Goal: Information Seeking & Learning: Find contact information

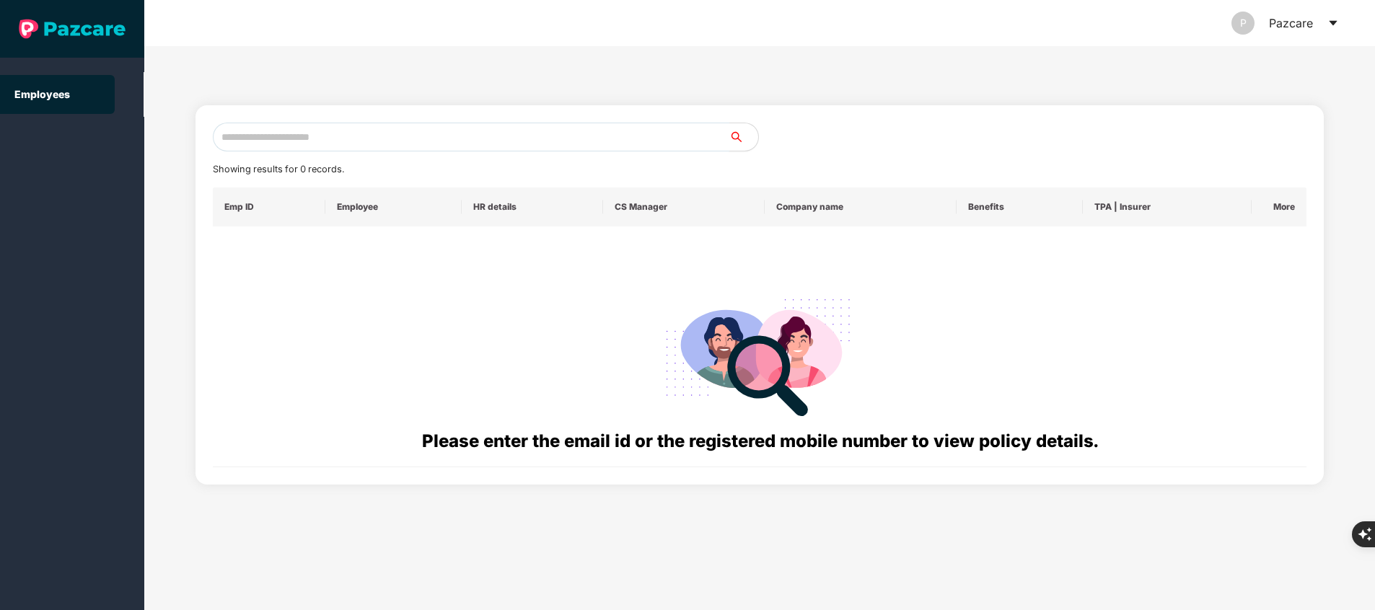
click at [298, 137] on input "text" at bounding box center [471, 137] width 516 height 29
paste input "**********"
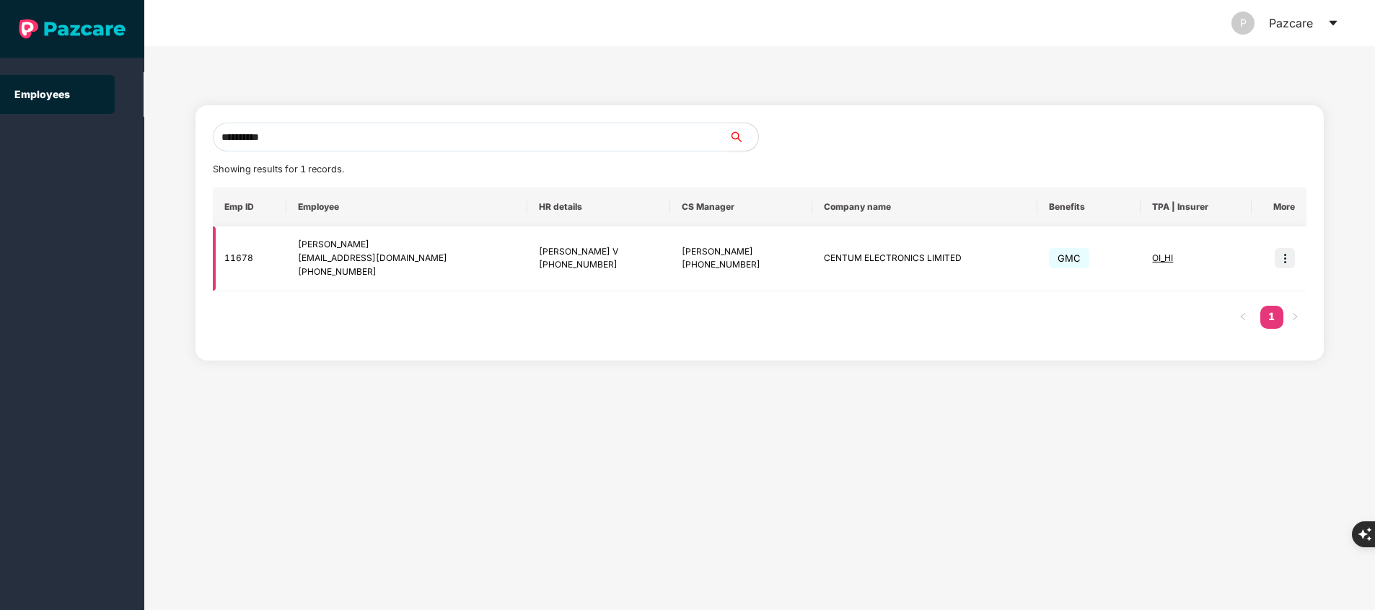
type input "**********"
click at [1290, 263] on img at bounding box center [1284, 258] width 20 height 20
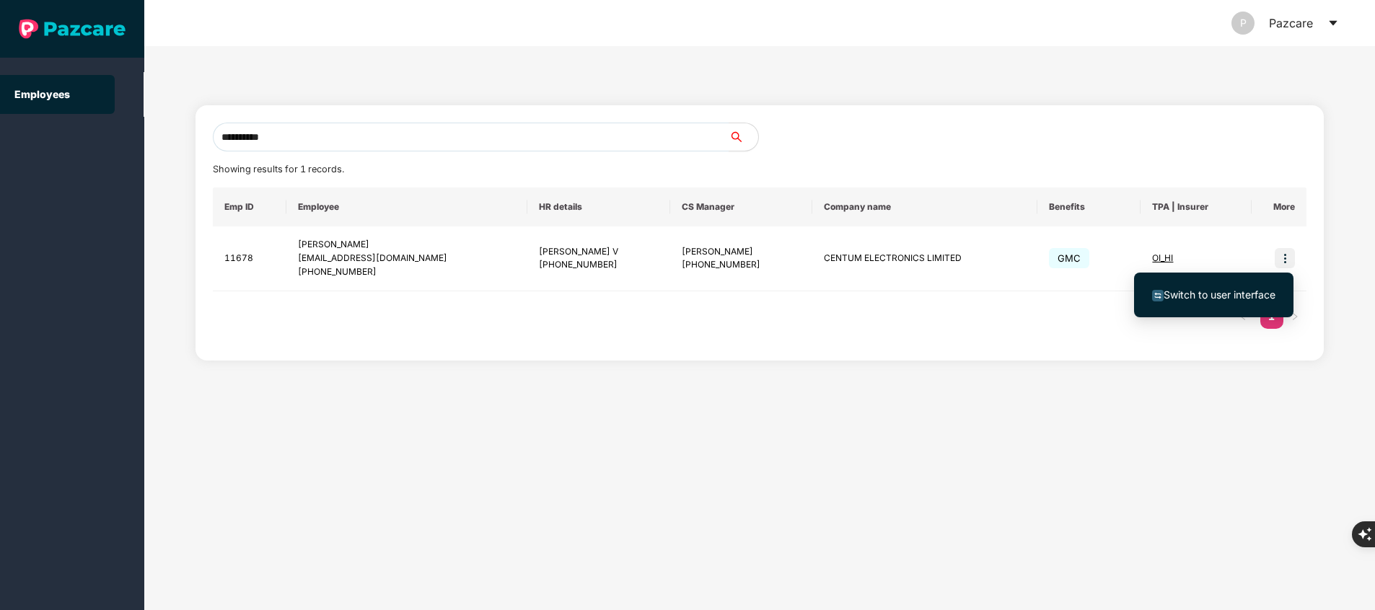
click at [1228, 292] on span "Switch to user interface" at bounding box center [1219, 294] width 112 height 12
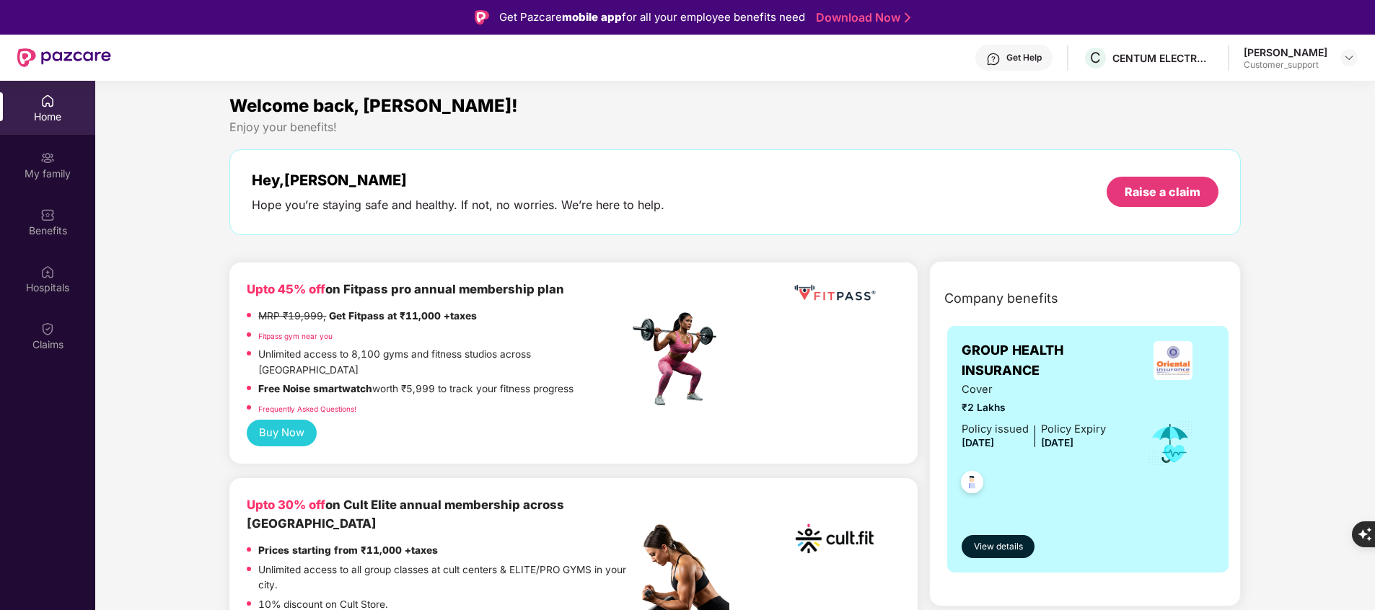
click at [1228, 292] on div "Company benefits" at bounding box center [1087, 299] width 304 height 38
click at [56, 340] on div "Claims" at bounding box center [47, 345] width 95 height 14
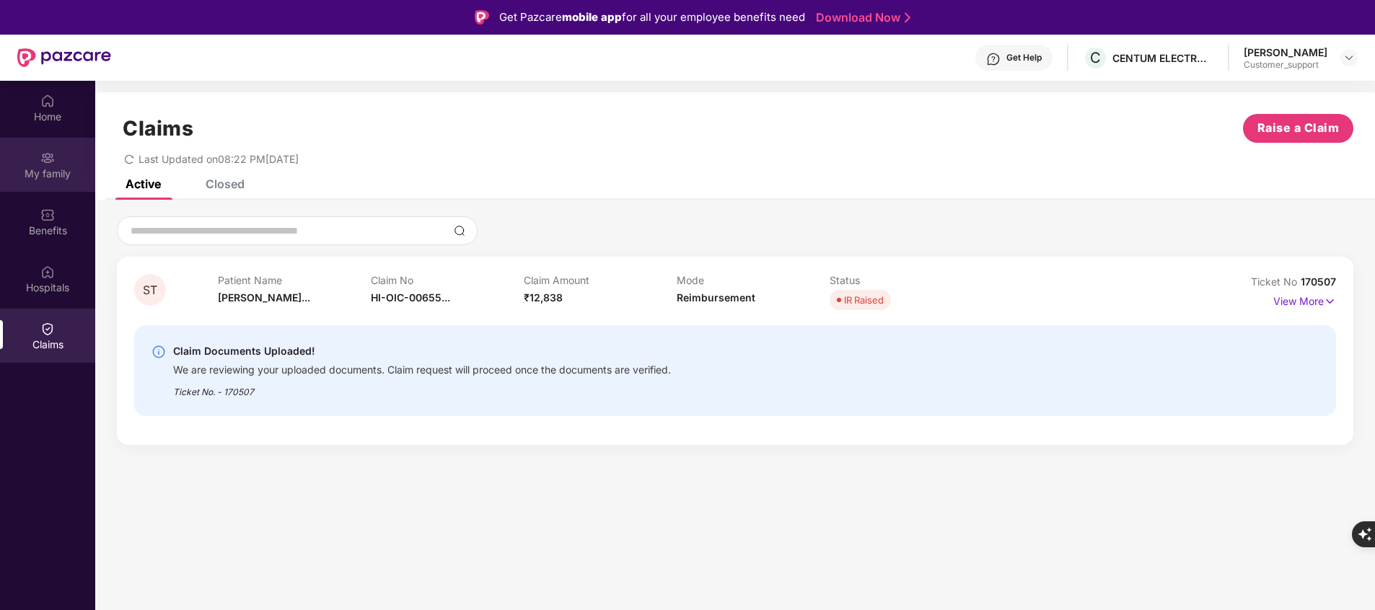
click at [60, 157] on div "My family" at bounding box center [47, 165] width 95 height 54
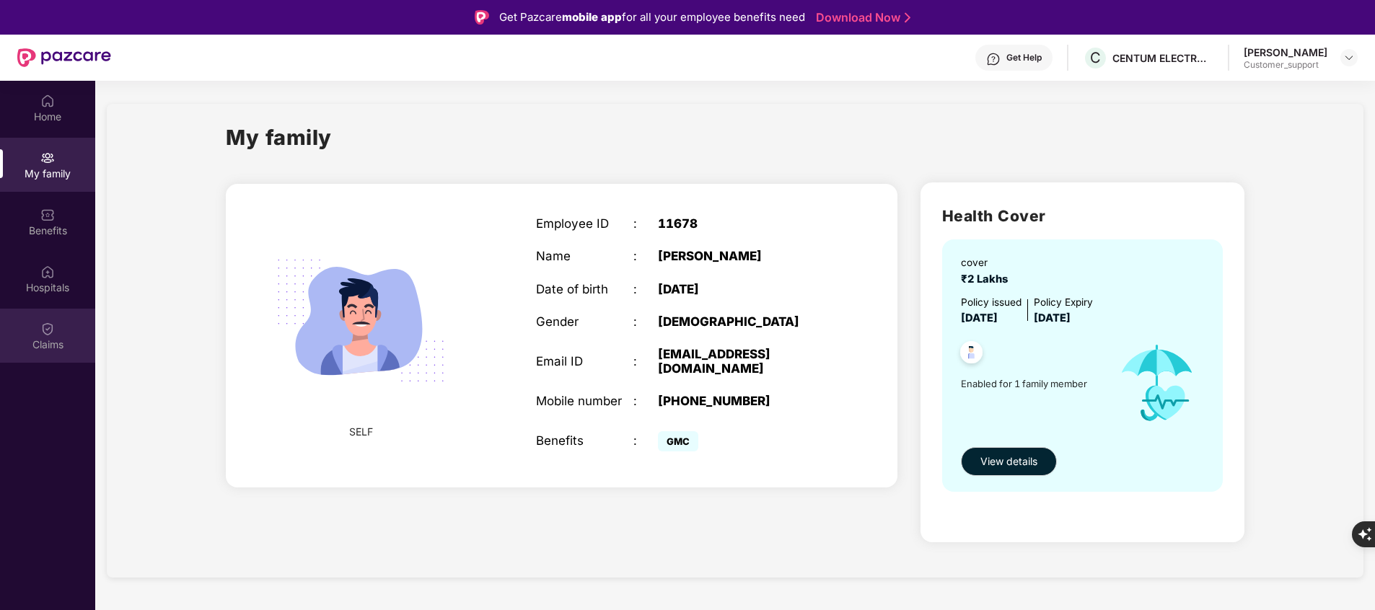
click at [64, 322] on div "Claims" at bounding box center [47, 336] width 95 height 54
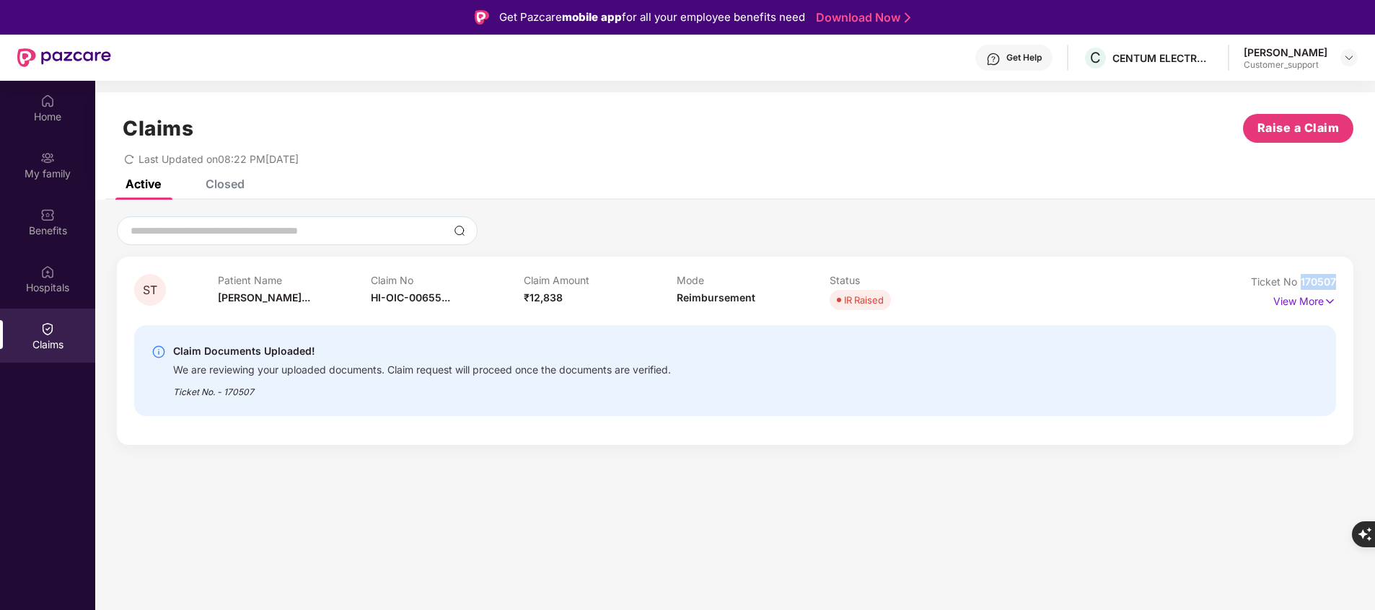
drag, startPoint x: 1300, startPoint y: 282, endPoint x: 1376, endPoint y: 281, distance: 75.7
click at [1374, 281] on html "Get Pazcare mobile app for all your employee benefits need Download Now Get Hel…" at bounding box center [687, 305] width 1375 height 610
copy span "170507"
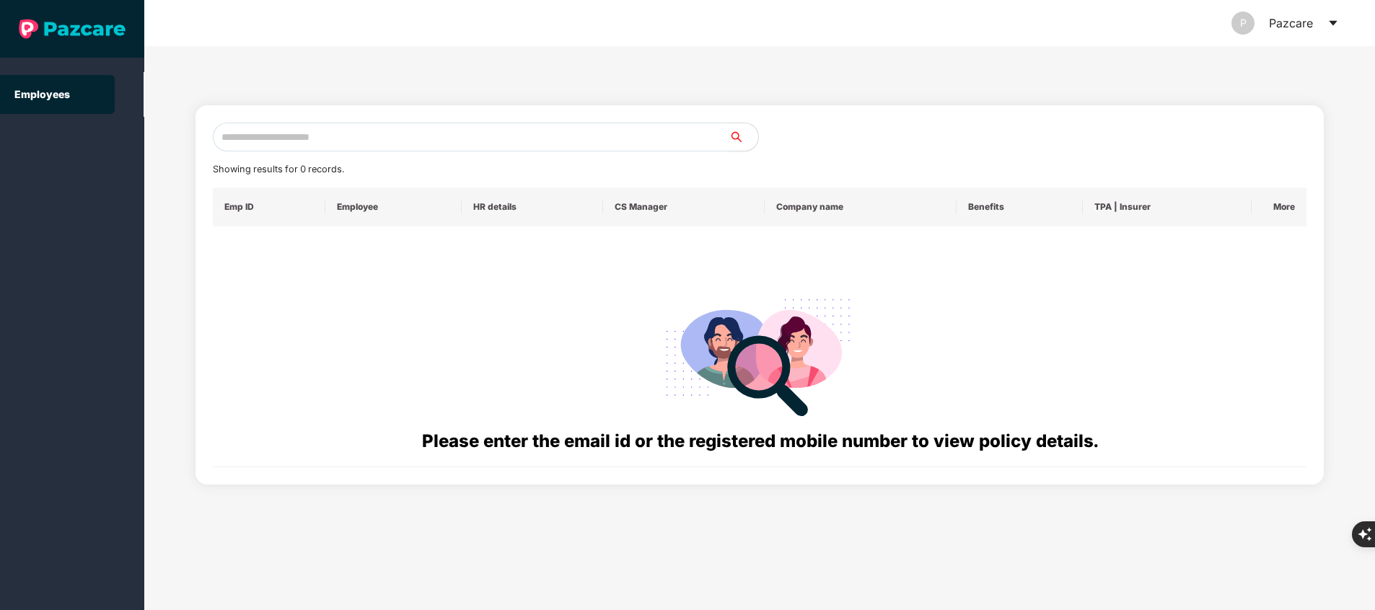
click at [385, 143] on input "text" at bounding box center [471, 137] width 516 height 29
paste input "**********"
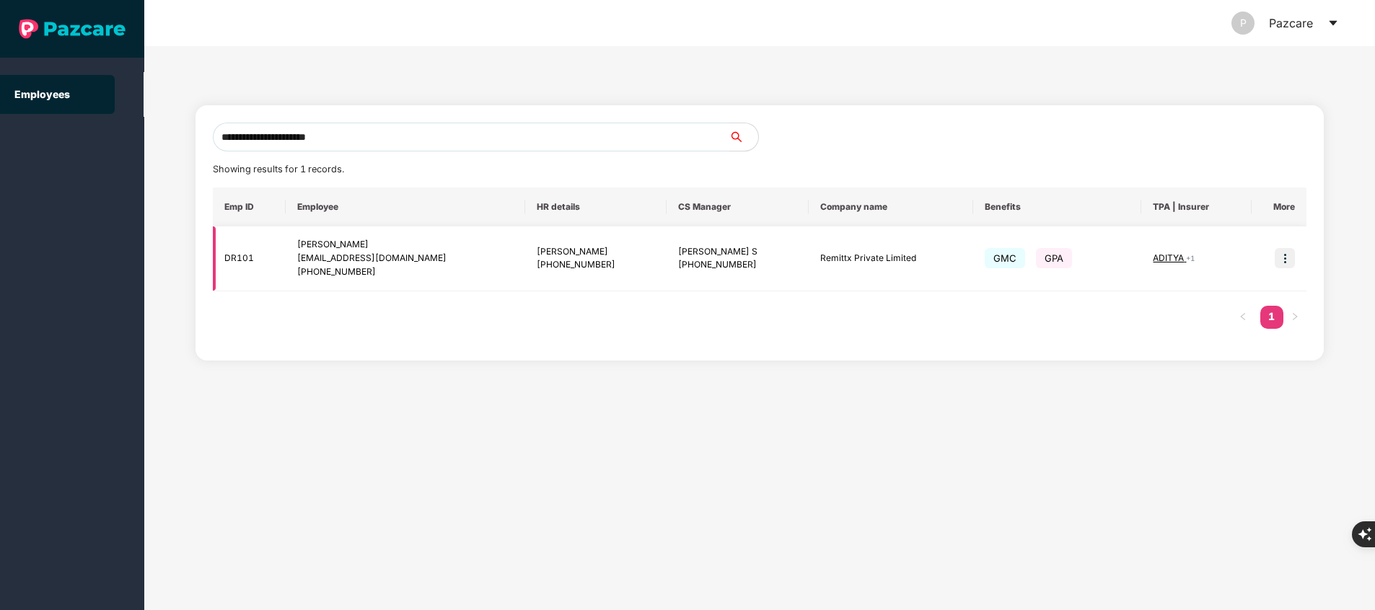
type input "**********"
click at [1279, 254] on img at bounding box center [1284, 258] width 20 height 20
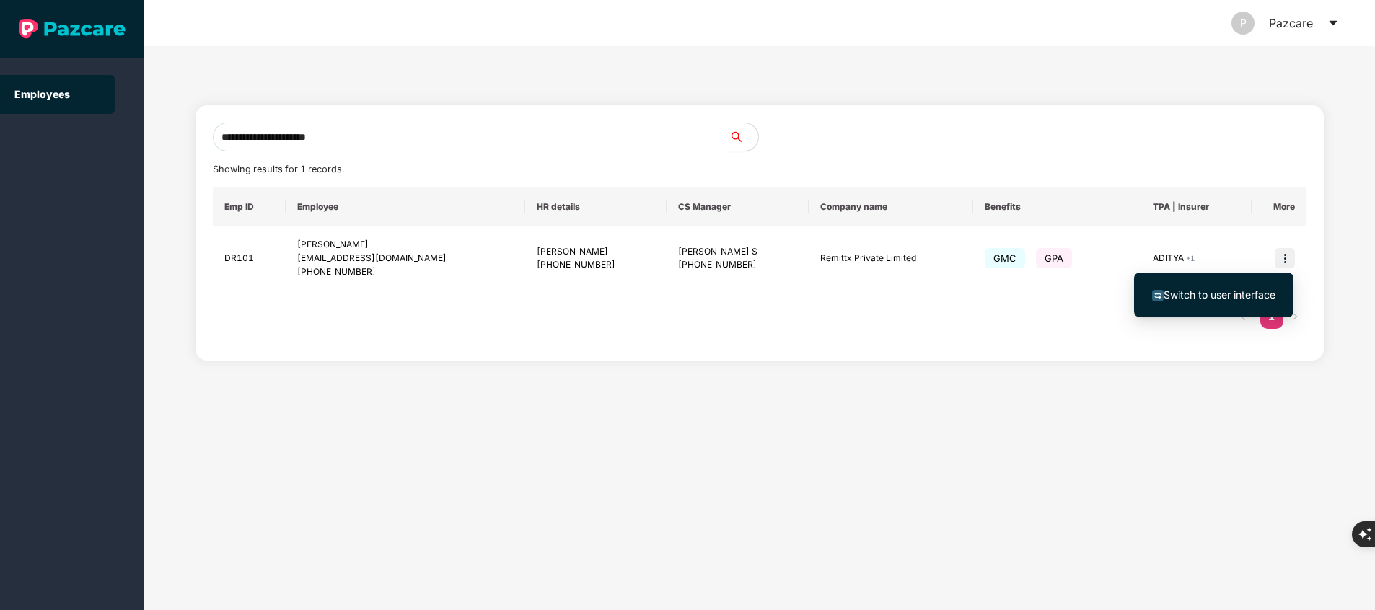
click at [1228, 295] on span "Switch to user interface" at bounding box center [1219, 294] width 112 height 12
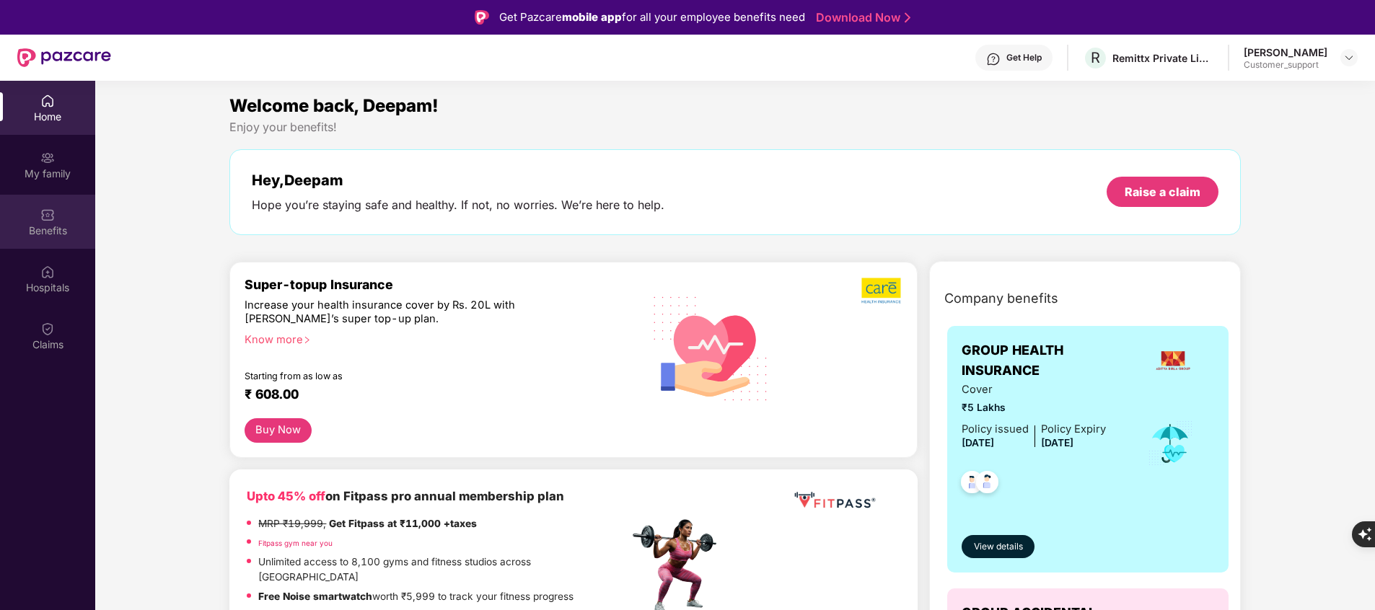
click at [54, 235] on div "Benefits" at bounding box center [47, 231] width 95 height 14
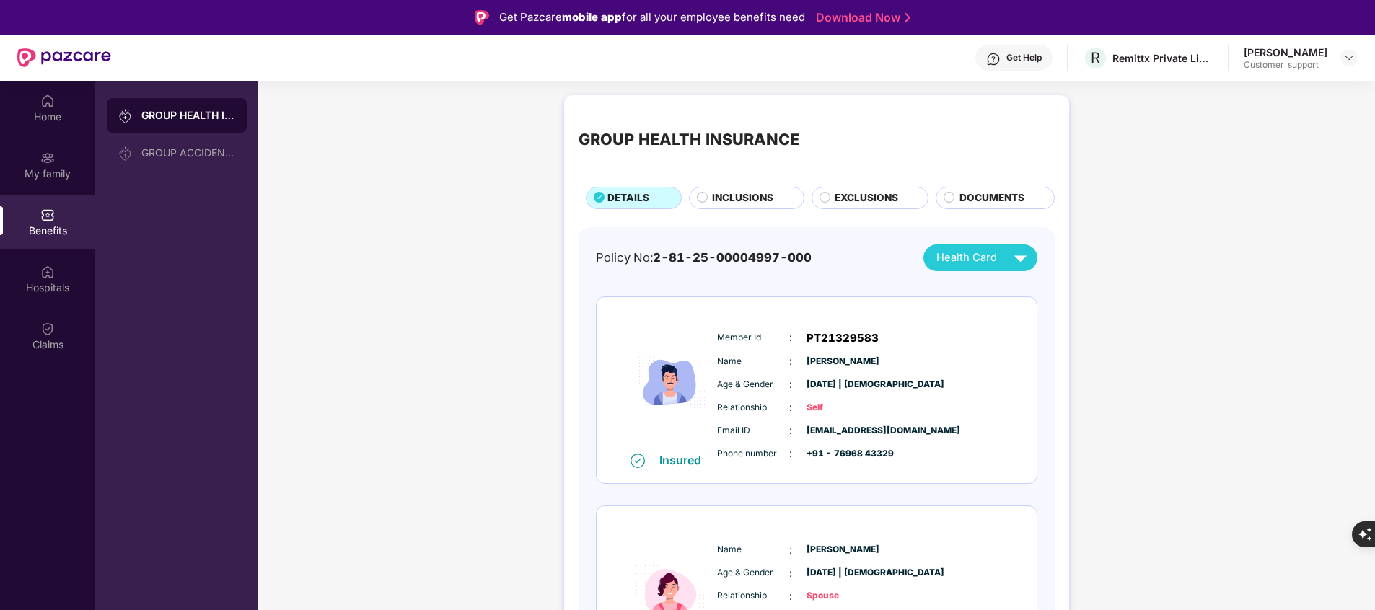
click at [1019, 58] on div "Get Help" at bounding box center [1023, 58] width 35 height 12
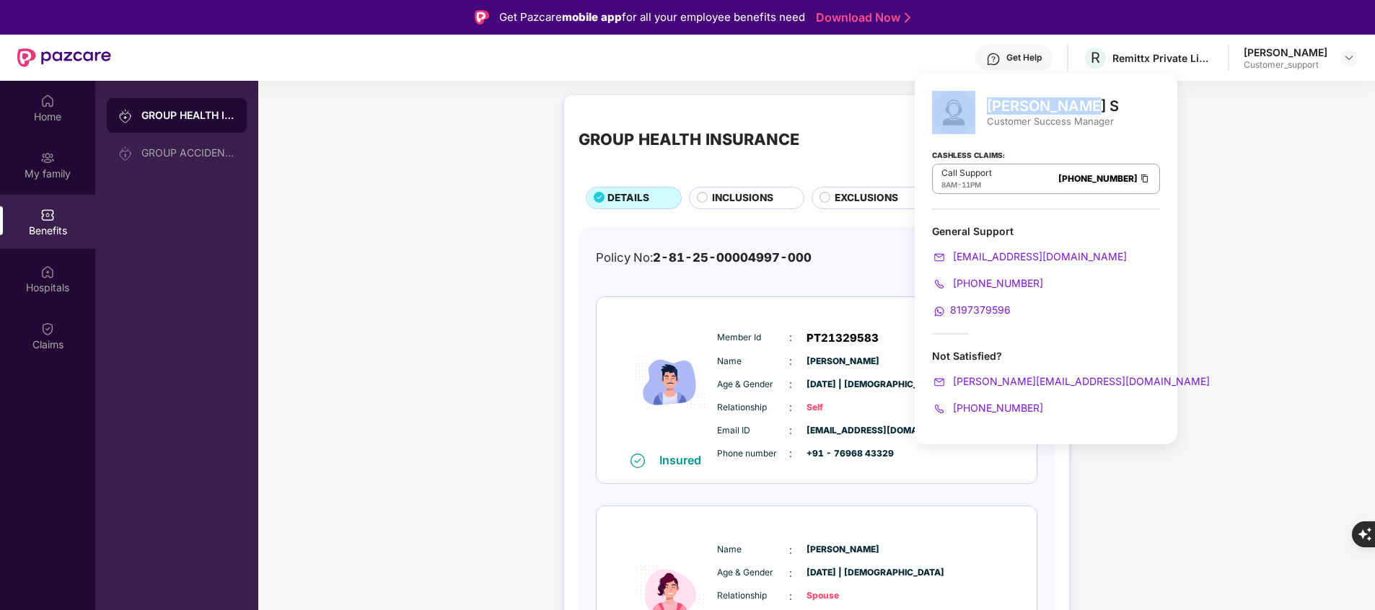
drag, startPoint x: 984, startPoint y: 104, endPoint x: 1096, endPoint y: 97, distance: 112.0
click at [1096, 97] on div "[PERSON_NAME] S Customer Success Manager" at bounding box center [1046, 112] width 228 height 43
copy div "[PERSON_NAME] S"
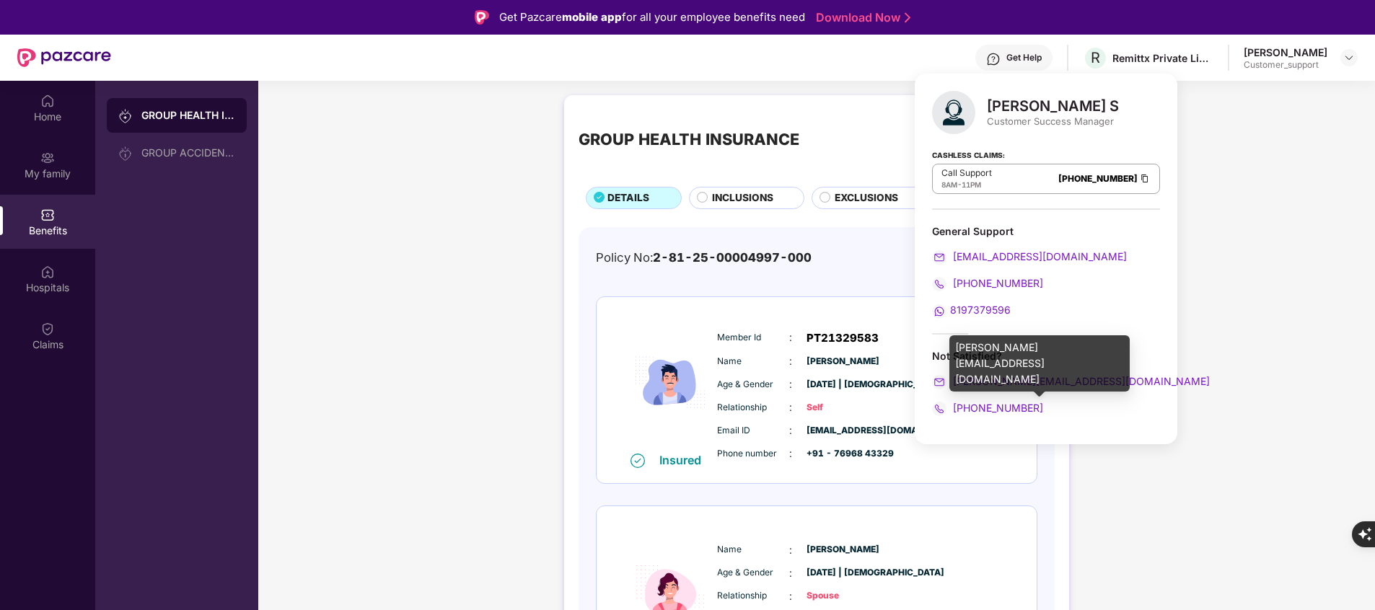
click at [1008, 351] on div "[PERSON_NAME][EMAIL_ADDRESS][DOMAIN_NAME]" at bounding box center [1039, 363] width 180 height 56
copy div "[PERSON_NAME][EMAIL_ADDRESS][DOMAIN_NAME]"
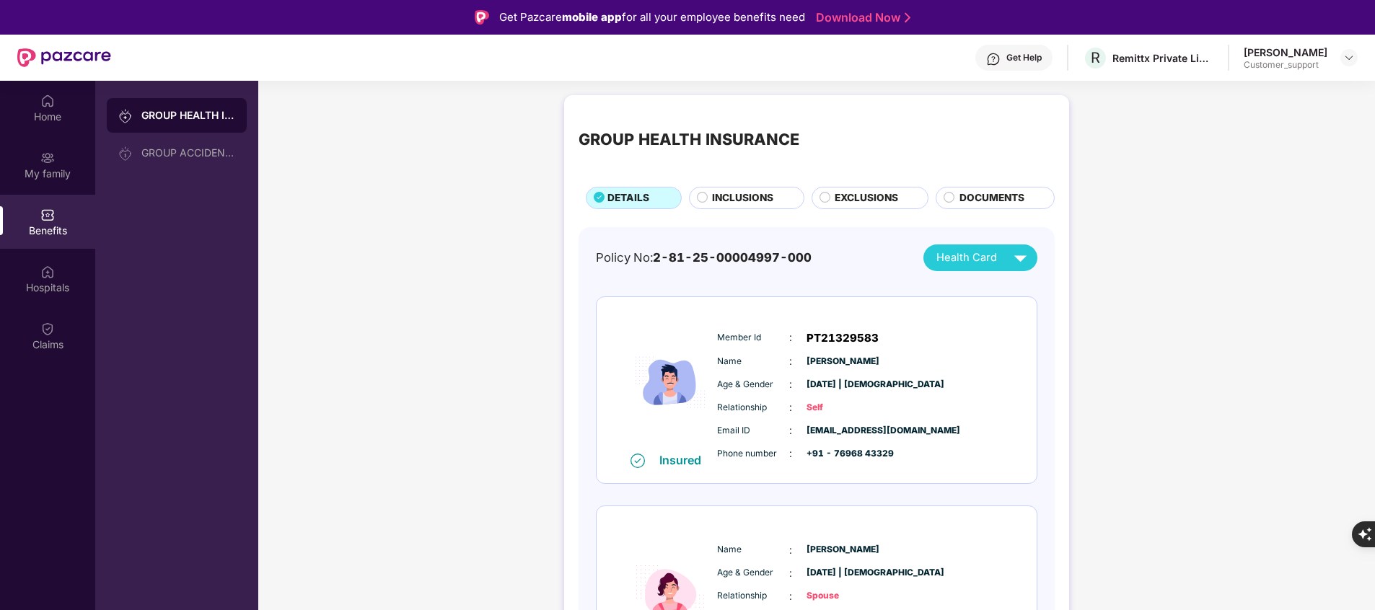
click at [454, 347] on div "GROUP HEALTH INSURANCE DETAILS INCLUSIONS EXCLUSIONS DOCUMENTS Policy No: 2-81-…" at bounding box center [816, 448] width 1116 height 720
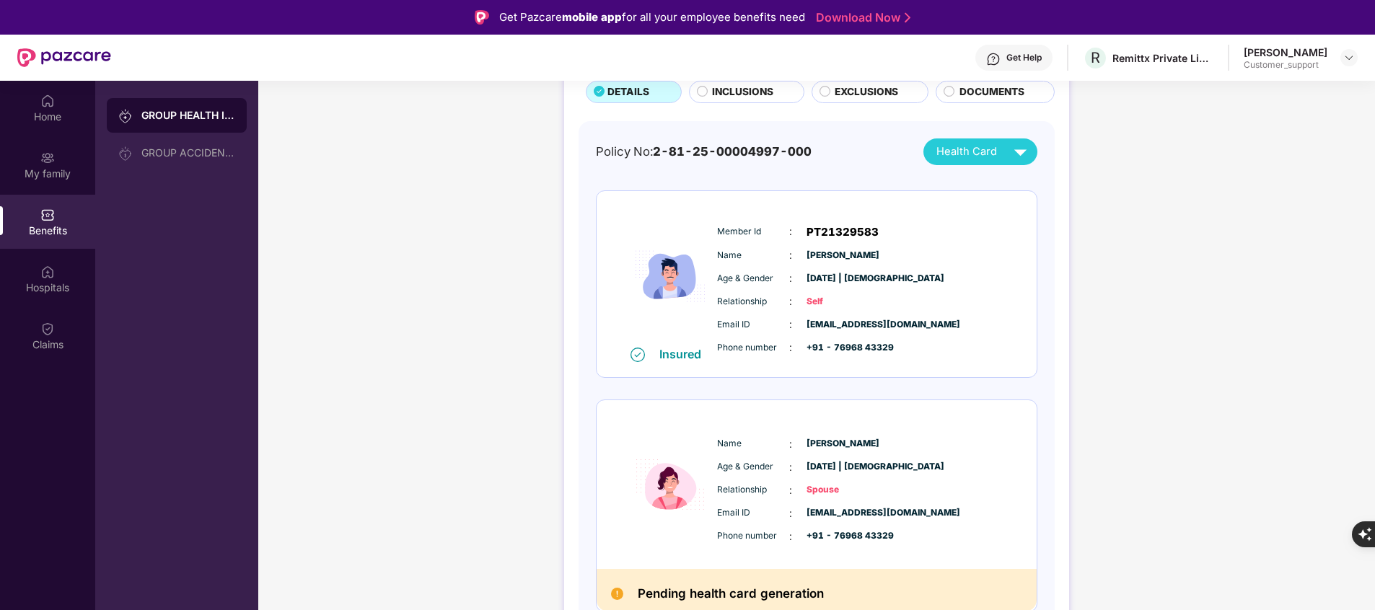
scroll to position [117, 0]
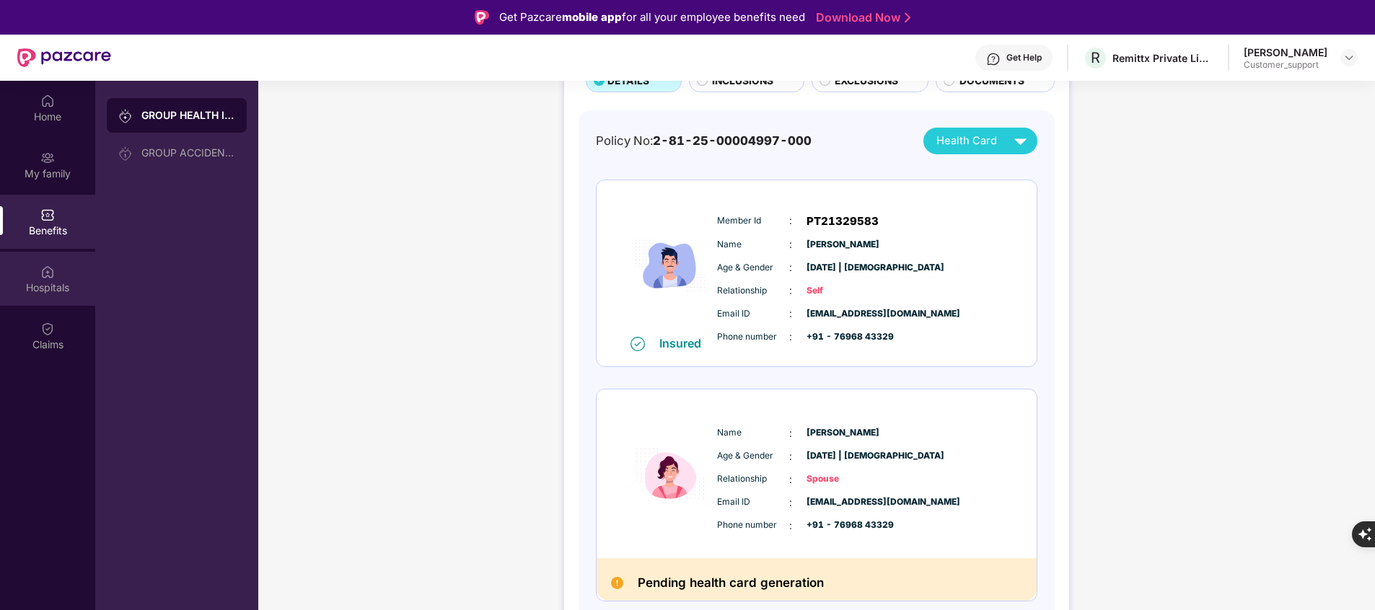
click at [40, 281] on div "Hospitals" at bounding box center [47, 288] width 95 height 14
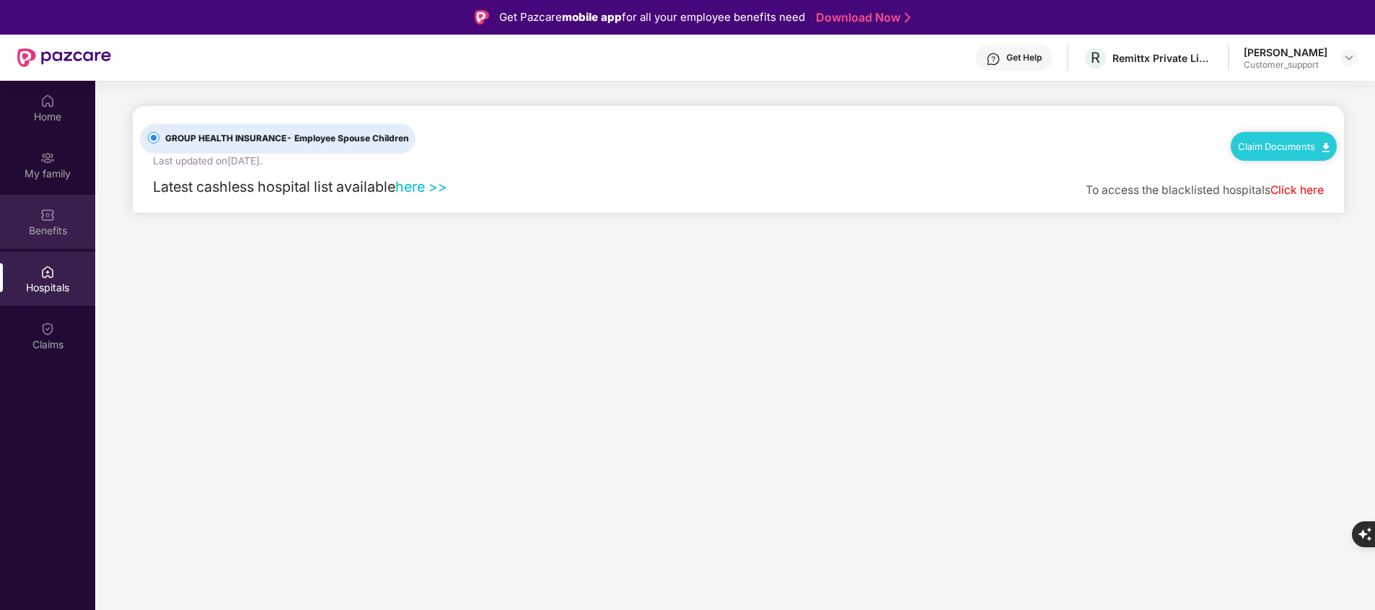
click at [58, 225] on div "Benefits" at bounding box center [47, 231] width 95 height 14
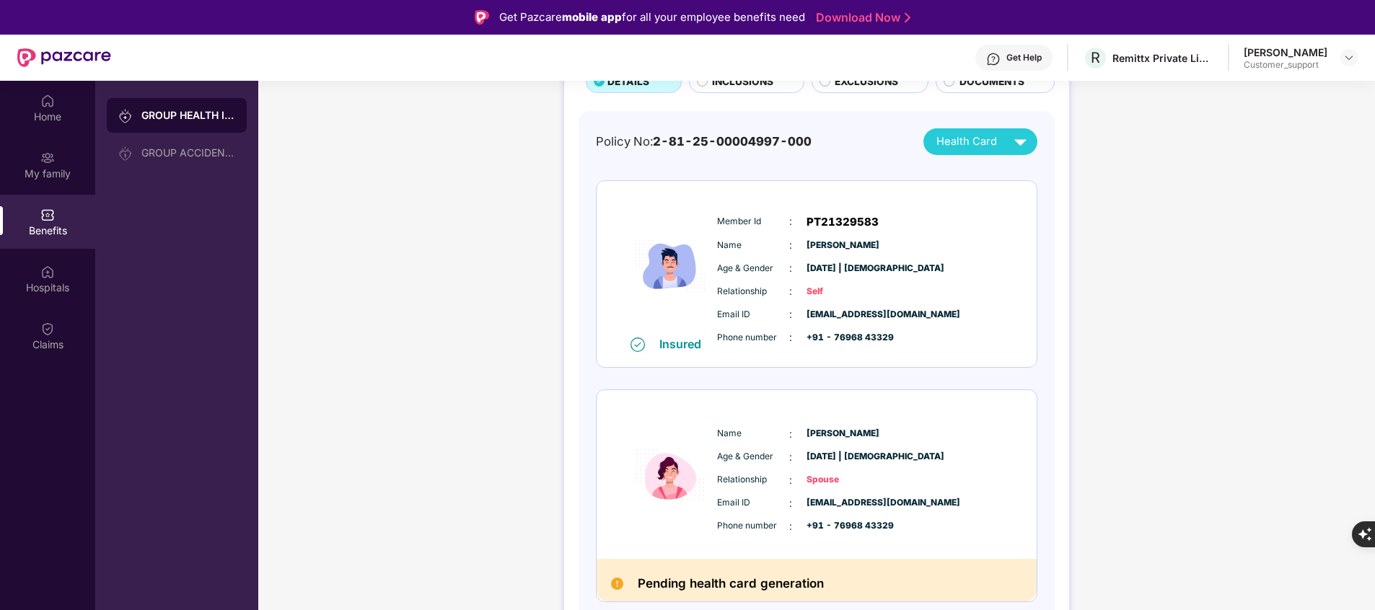
scroll to position [117, 0]
click at [51, 182] on div "My family" at bounding box center [47, 165] width 95 height 54
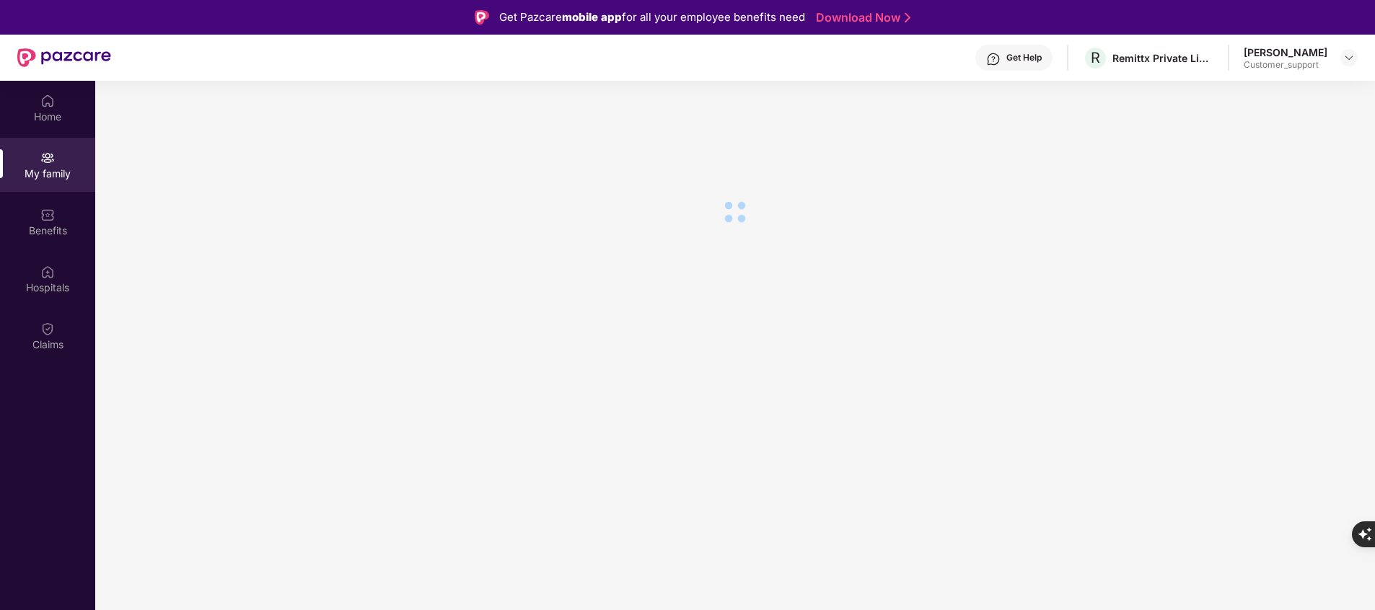
scroll to position [0, 0]
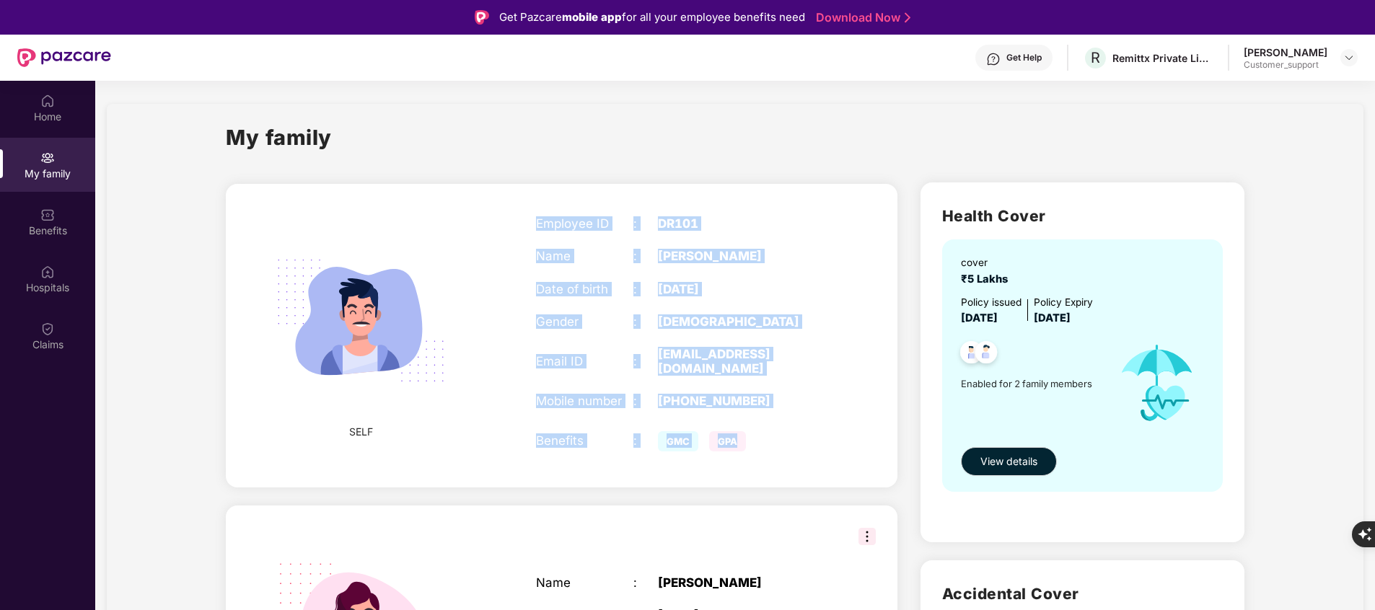
drag, startPoint x: 529, startPoint y: 217, endPoint x: 782, endPoint y: 396, distance: 310.0
click at [782, 396] on div "Employee ID : DR101 Name : [PERSON_NAME] Date of birth : [DEMOGRAPHIC_DATA] Gen…" at bounding box center [681, 335] width 321 height 275
copy div "Employee ID : DR101 Name : [PERSON_NAME] Date of birth : [DEMOGRAPHIC_DATA] Gen…"
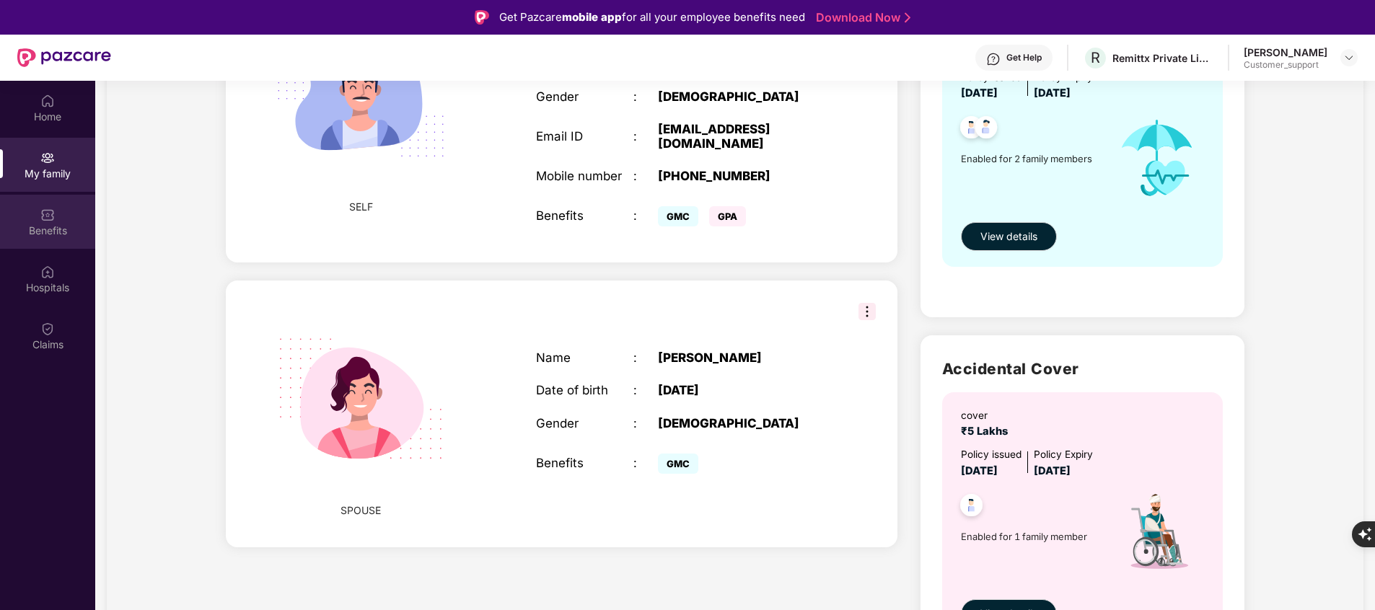
click at [32, 222] on div "Benefits" at bounding box center [47, 222] width 95 height 54
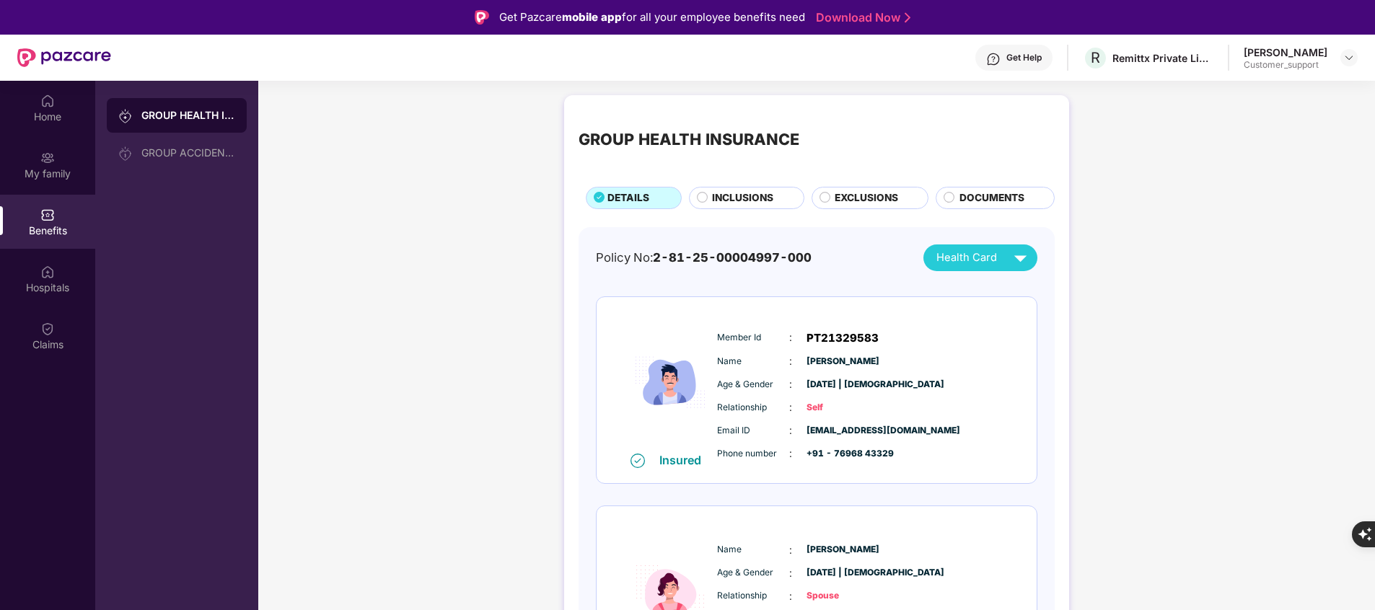
scroll to position [117, 0]
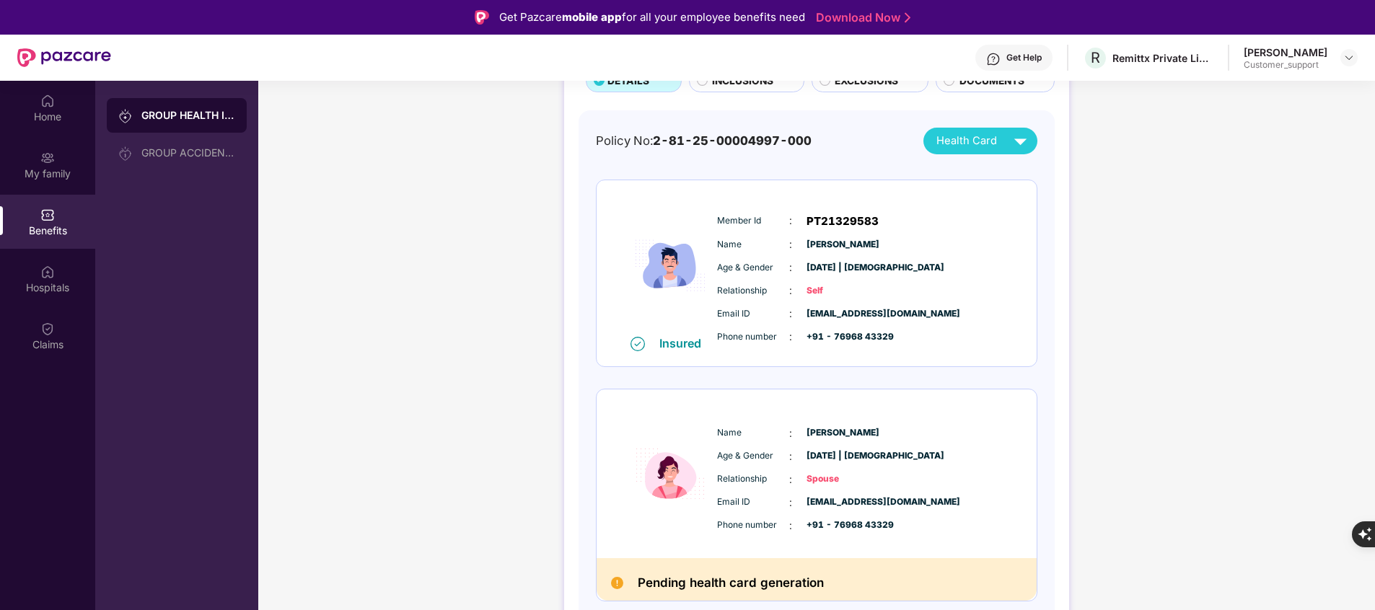
click at [826, 477] on span "Spouse" at bounding box center [842, 479] width 72 height 14
copy span "Spouse"
